Goal: Task Accomplishment & Management: Use online tool/utility

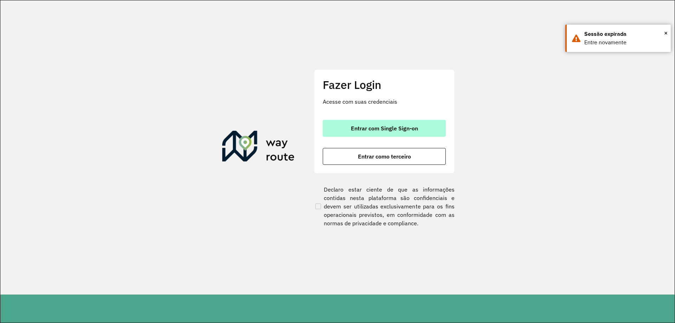
click at [413, 127] on span "Entrar com Single Sign-on" at bounding box center [384, 129] width 67 height 6
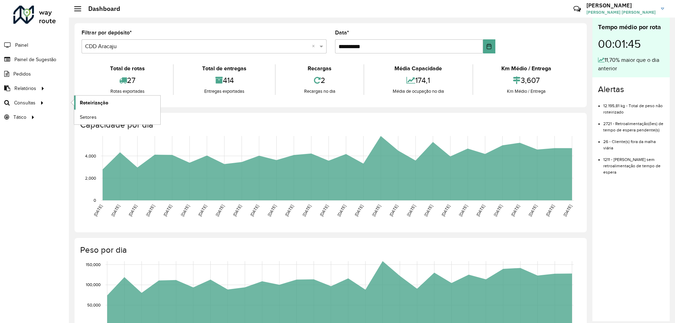
click at [99, 106] on span "Roteirização" at bounding box center [94, 102] width 28 height 7
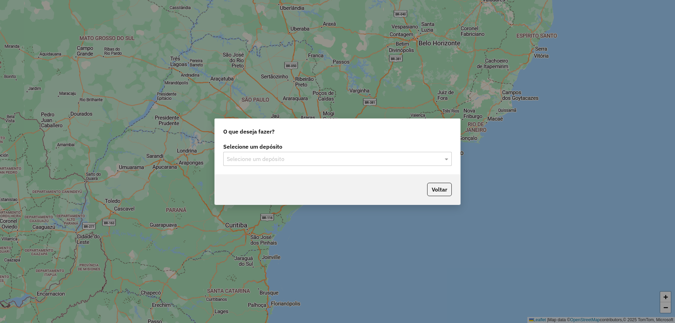
click at [279, 160] on input "text" at bounding box center [330, 159] width 207 height 8
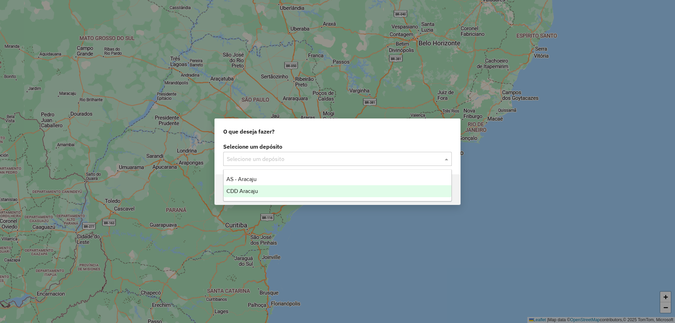
click at [260, 190] on div "CDD Aracaju" at bounding box center [338, 191] width 228 height 12
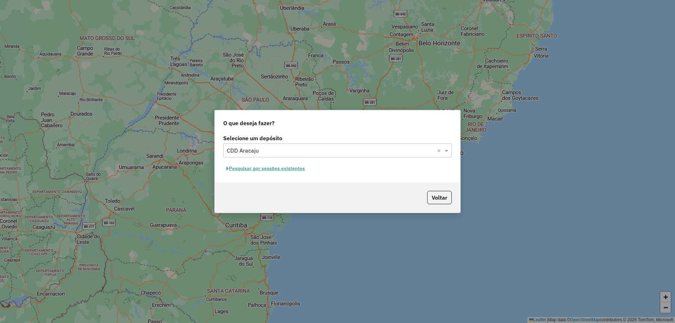
click at [302, 171] on button "Pesquisar por sessões existentes" at bounding box center [265, 168] width 85 height 11
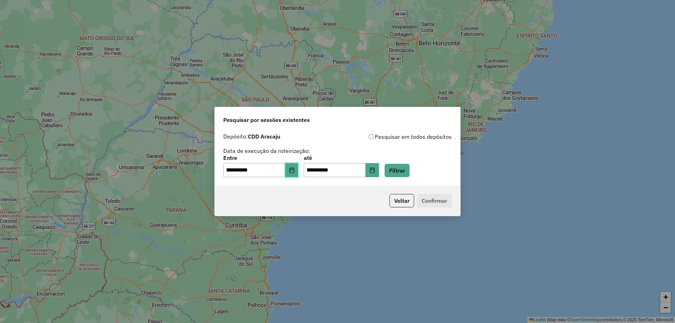
click at [294, 173] on icon "Choose Date" at bounding box center [291, 170] width 5 height 6
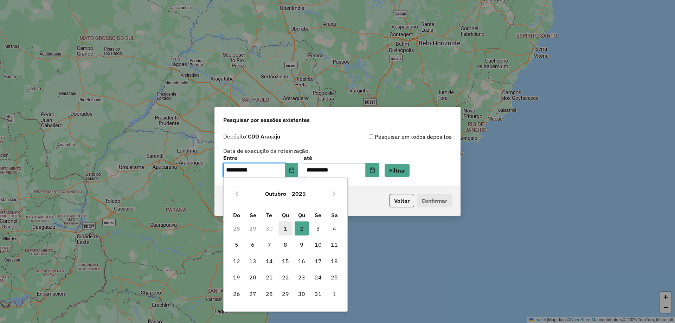
click at [286, 226] on span "1" at bounding box center [286, 229] width 14 height 14
type input "**********"
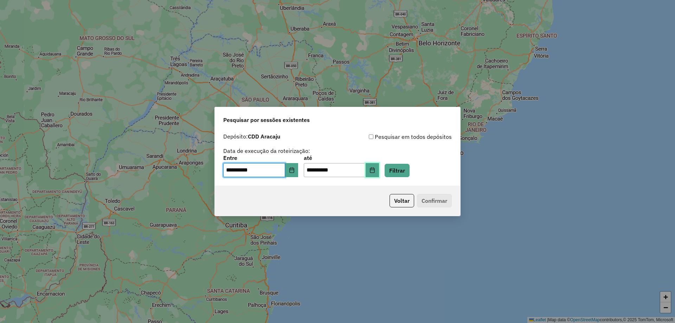
click at [379, 174] on button "Choose Date" at bounding box center [372, 170] width 13 height 14
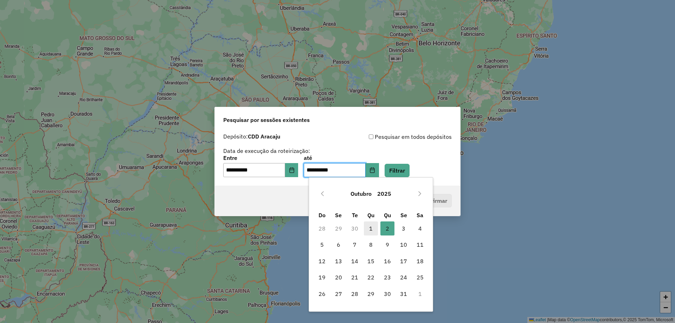
click at [370, 223] on span "1" at bounding box center [371, 229] width 14 height 14
type input "**********"
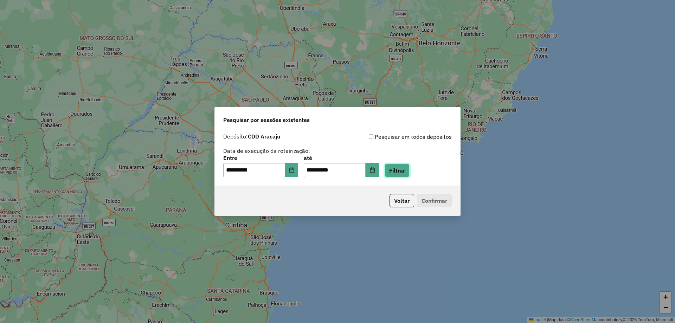
click at [403, 169] on button "Filtrar" at bounding box center [397, 170] width 25 height 13
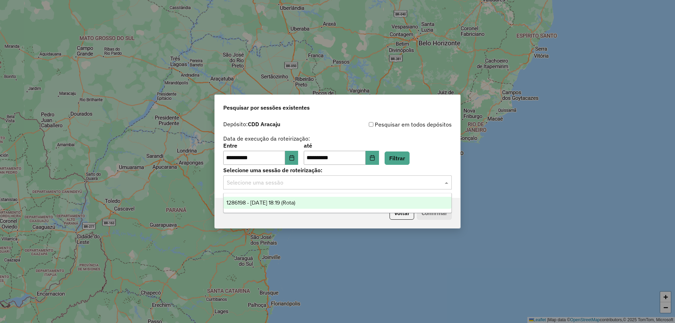
click at [392, 187] on div "Selecione uma sessão" at bounding box center [337, 182] width 229 height 14
click at [286, 203] on span "1286198 - 01/10/2025 18:19 (Rota)" at bounding box center [260, 203] width 69 height 6
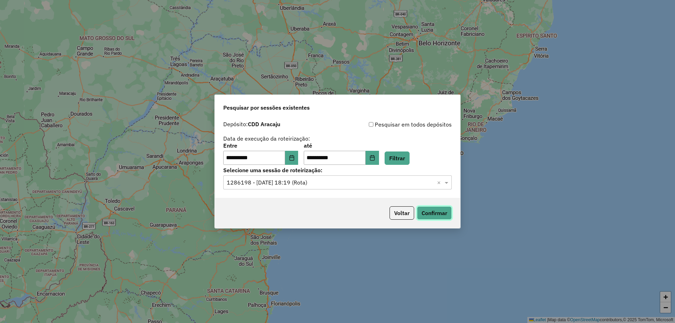
click at [439, 215] on button "Confirmar" at bounding box center [434, 212] width 35 height 13
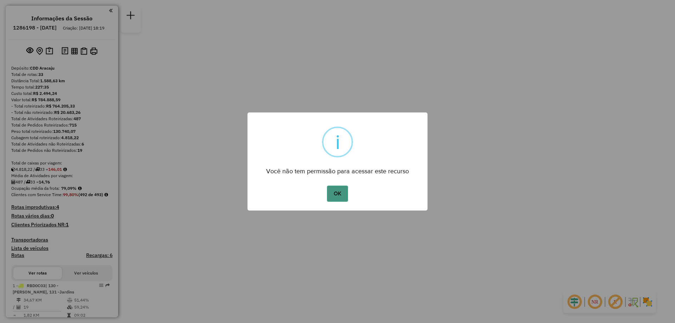
click at [337, 190] on button "OK" at bounding box center [337, 194] width 21 height 16
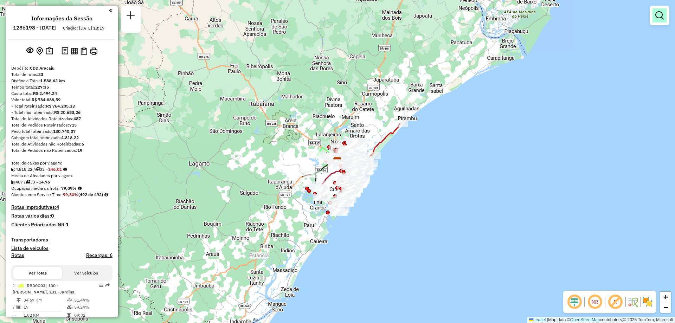
click at [657, 22] on link at bounding box center [660, 15] width 14 height 14
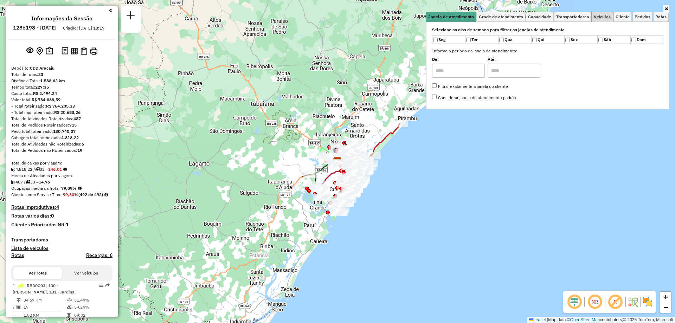
click at [602, 12] on link "Veículos" at bounding box center [602, 17] width 21 height 10
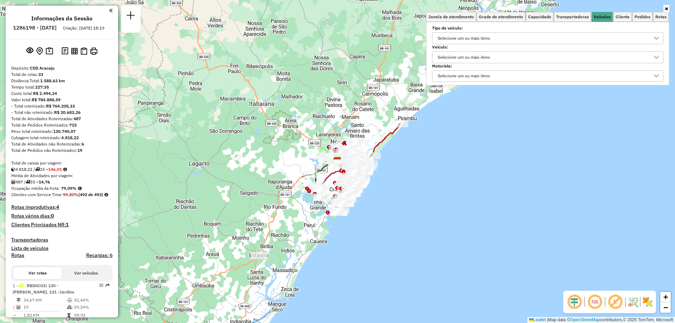
click at [459, 54] on div "Selecione um ou mais itens" at bounding box center [463, 57] width 57 height 11
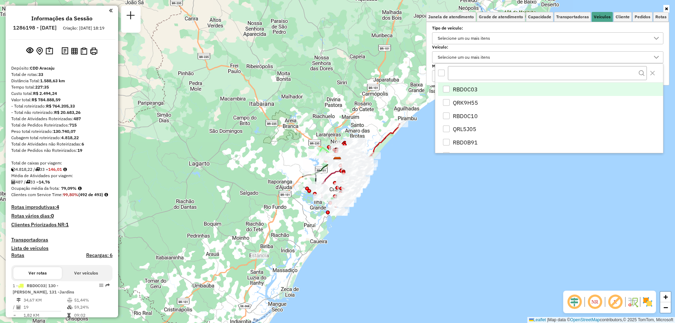
scroll to position [4, 24]
click at [457, 70] on input "text" at bounding box center [547, 73] width 199 height 14
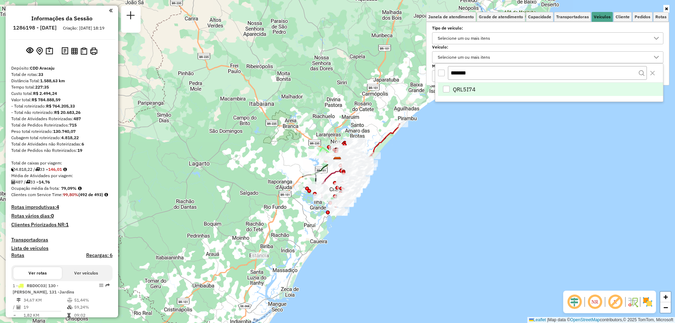
type input "*******"
click at [459, 88] on span "QRL5I74" at bounding box center [464, 89] width 23 height 8
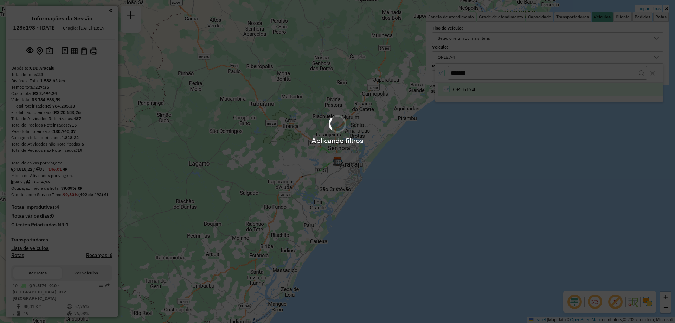
click at [453, 113] on div "Aplicando filtros" at bounding box center [337, 129] width 675 height 33
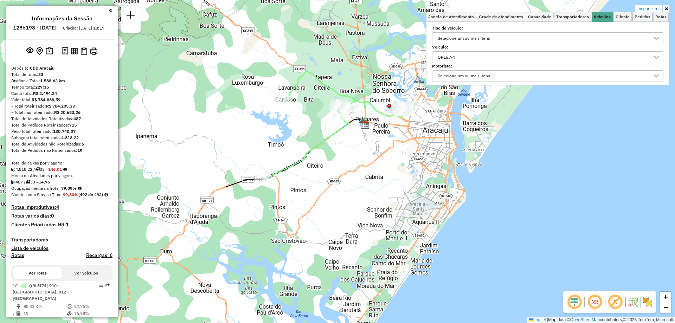
drag, startPoint x: 258, startPoint y: 127, endPoint x: 258, endPoint y: 150, distance: 23.6
click at [258, 150] on div "Limpar filtros Janela de atendimento Grade de atendimento Capacidade Transporta…" at bounding box center [337, 161] width 675 height 323
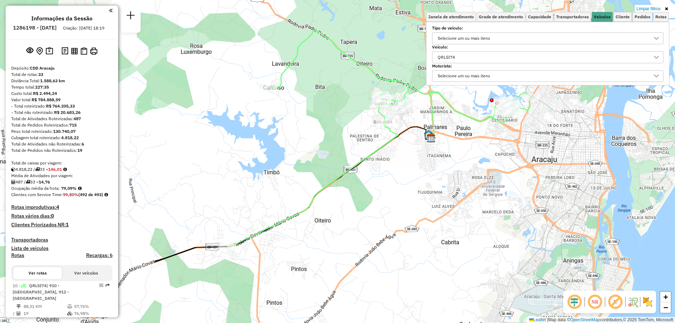
drag, startPoint x: 267, startPoint y: 139, endPoint x: 228, endPoint y: 177, distance: 54.5
click at [228, 177] on div "Limpar filtros Janela de atendimento Grade de atendimento Capacidade Transporta…" at bounding box center [337, 161] width 675 height 323
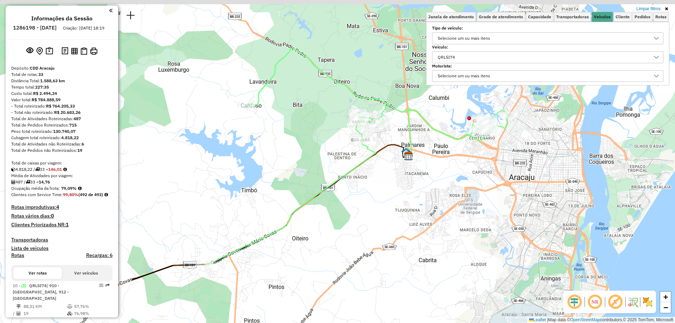
drag, startPoint x: 248, startPoint y: 168, endPoint x: 228, endPoint y: 182, distance: 25.1
click at [228, 182] on div "Limpar filtros Janela de atendimento Grade de atendimento Capacidade Transporta…" at bounding box center [337, 161] width 675 height 323
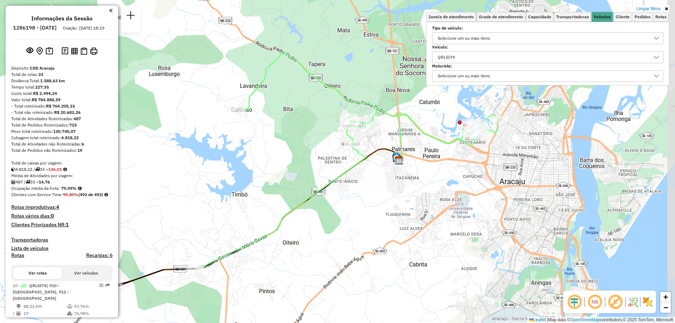
click at [341, 248] on div "Limpar filtros Janela de atendimento Grade de atendimento Capacidade Transporta…" at bounding box center [337, 161] width 675 height 323
